Goal: Information Seeking & Learning: Learn about a topic

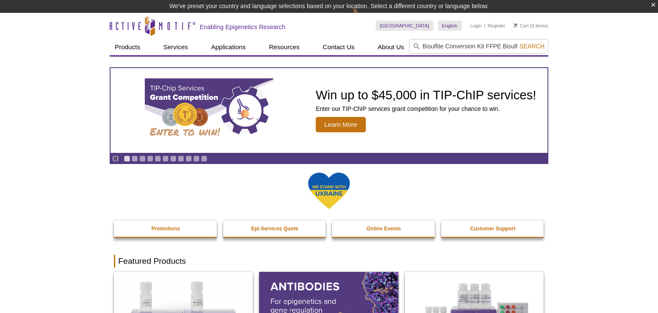
type input "Bisulfite Conversion Kit FFPE Bisulfite Conversion Kit"
click at [517, 42] on button "Search" at bounding box center [532, 46] width 30 height 8
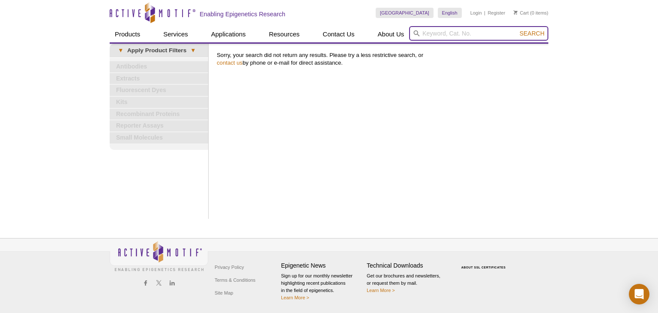
click at [456, 30] on input "search" at bounding box center [478, 33] width 139 height 15
paste input "ChIP-Bis-Seq"
type input "ChIP-Bis-Seq"
click at [517, 30] on button "Search" at bounding box center [532, 34] width 30 height 8
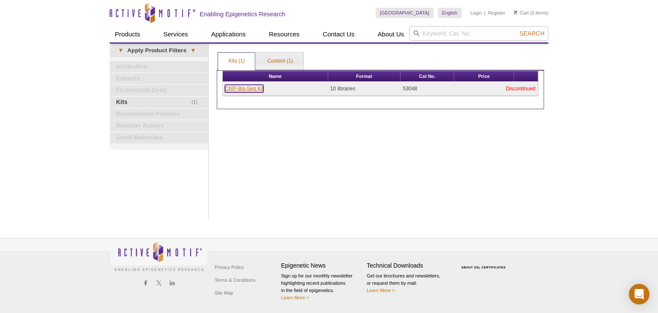
click at [253, 87] on link "ChIP-Bis-Seq Kit" at bounding box center [244, 89] width 39 height 8
